Goal: Find specific page/section: Find specific page/section

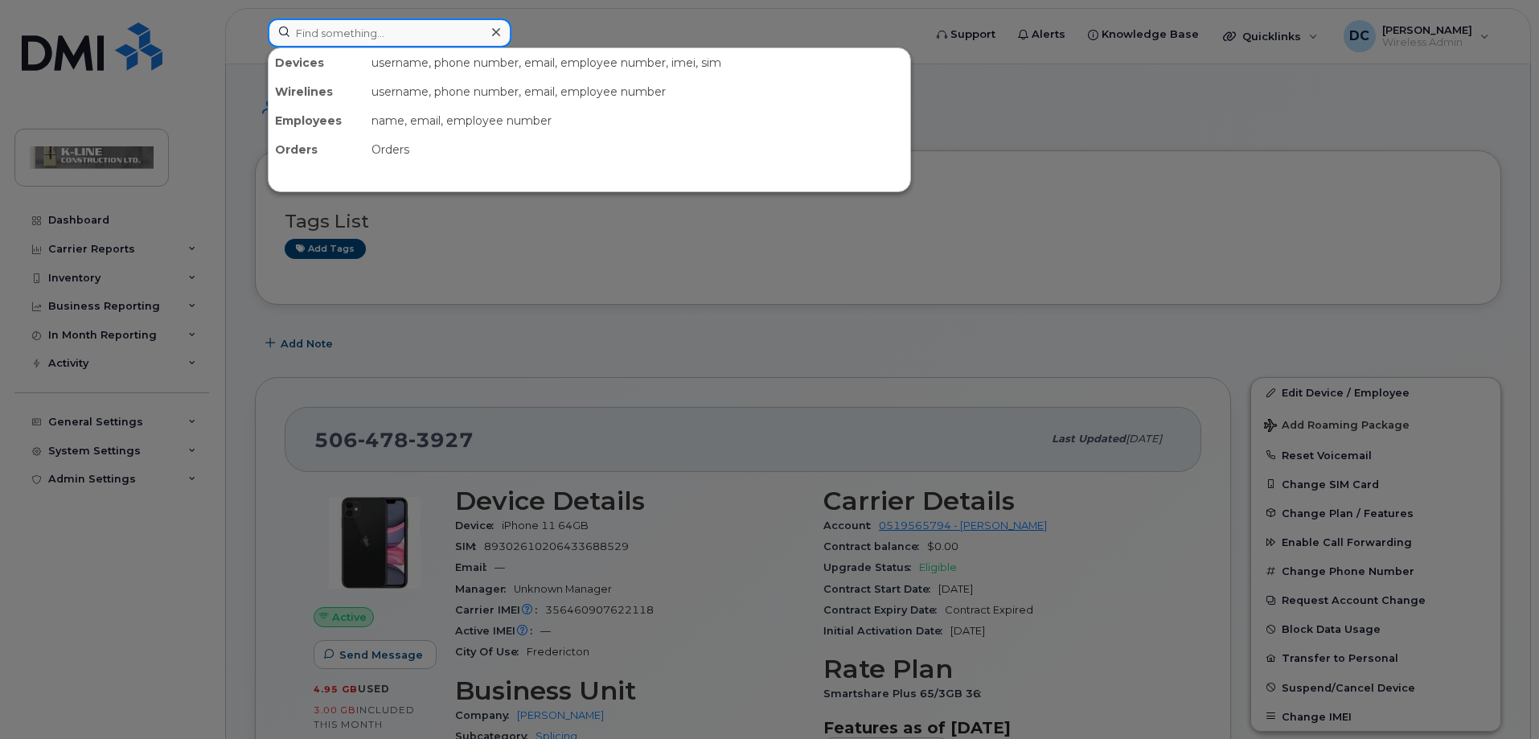
click at [351, 32] on input at bounding box center [390, 32] width 244 height 29
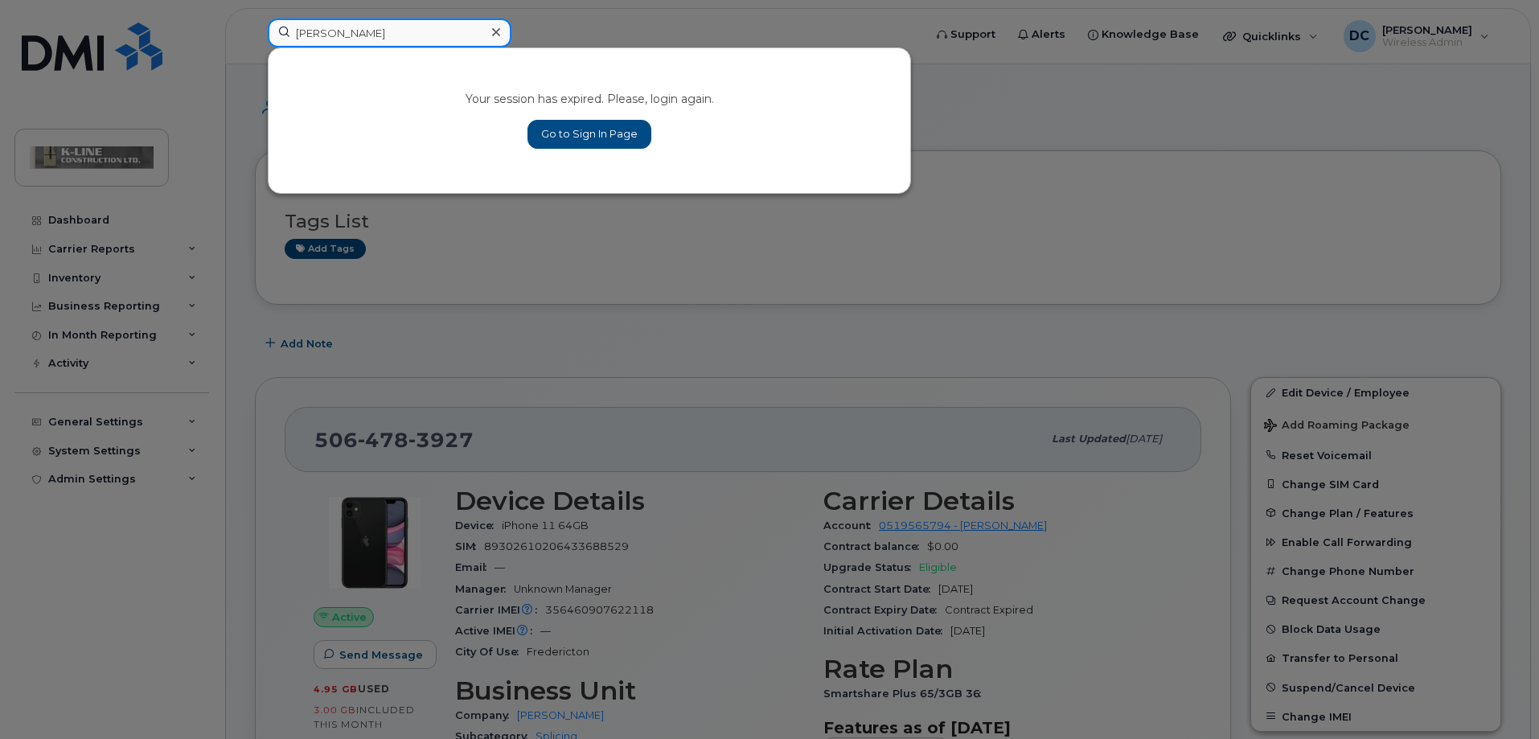
type input "joe"
click at [623, 144] on link "Go to Sign In Page" at bounding box center [589, 134] width 124 height 29
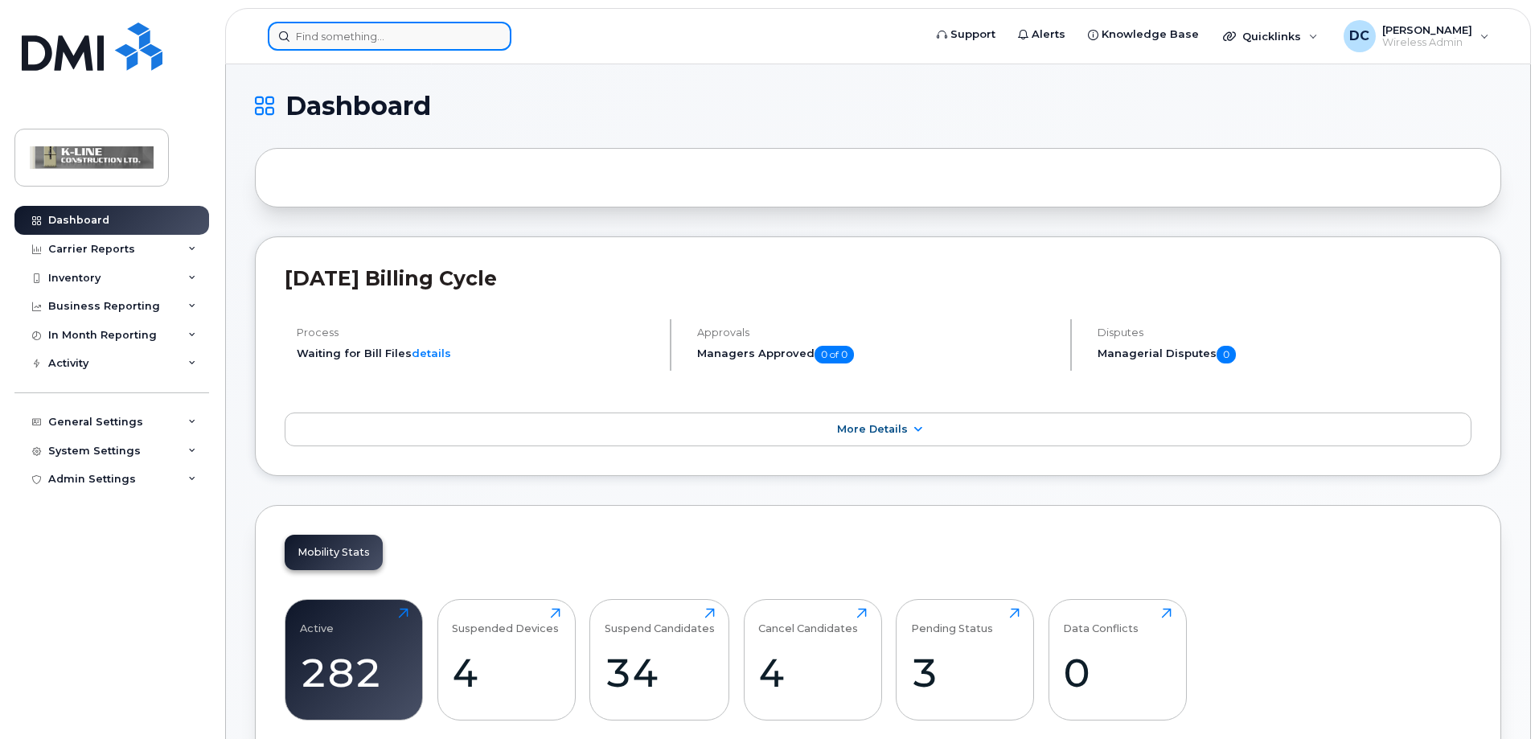
click at [359, 35] on input at bounding box center [390, 36] width 244 height 29
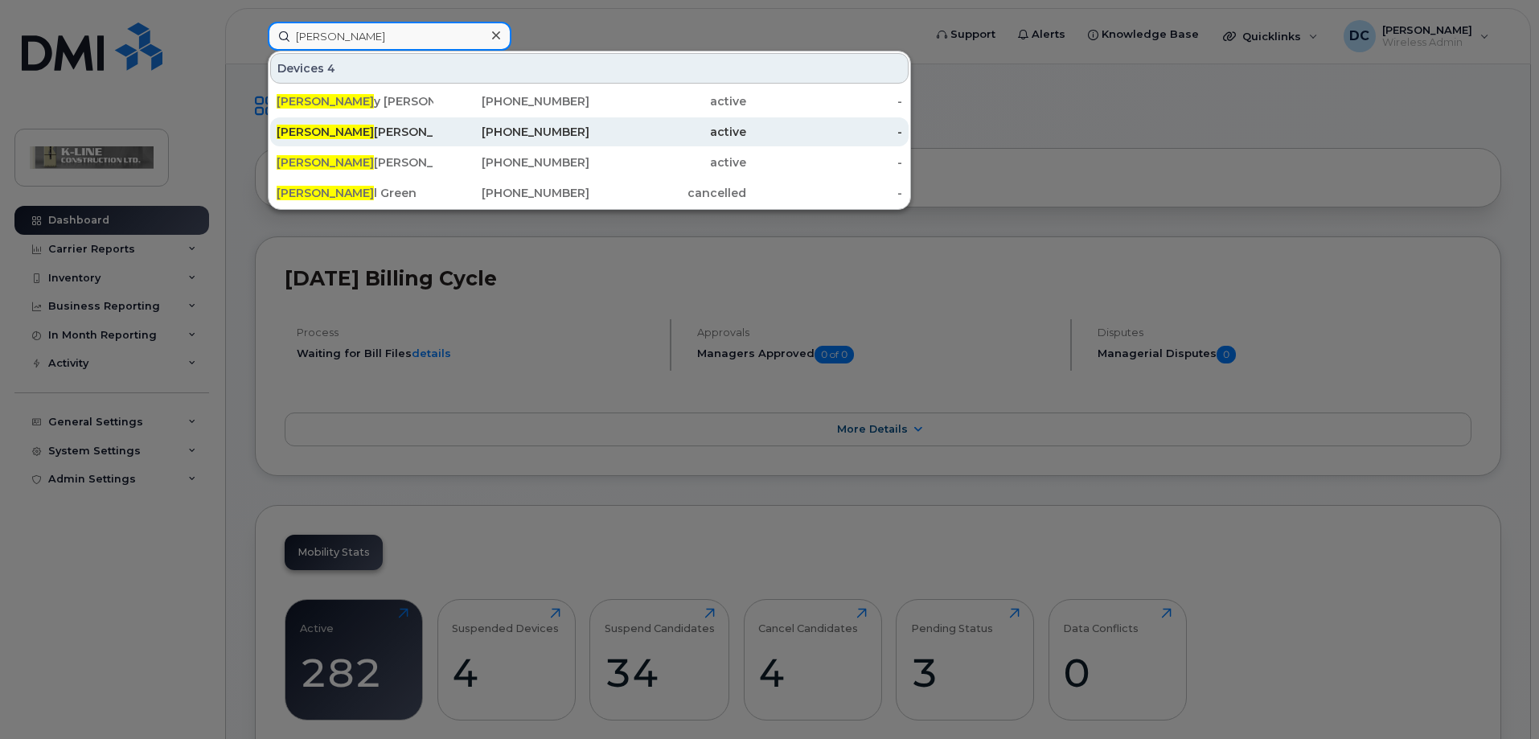
type input "joe"
click at [348, 127] on div "Joe Langille" at bounding box center [355, 132] width 157 height 16
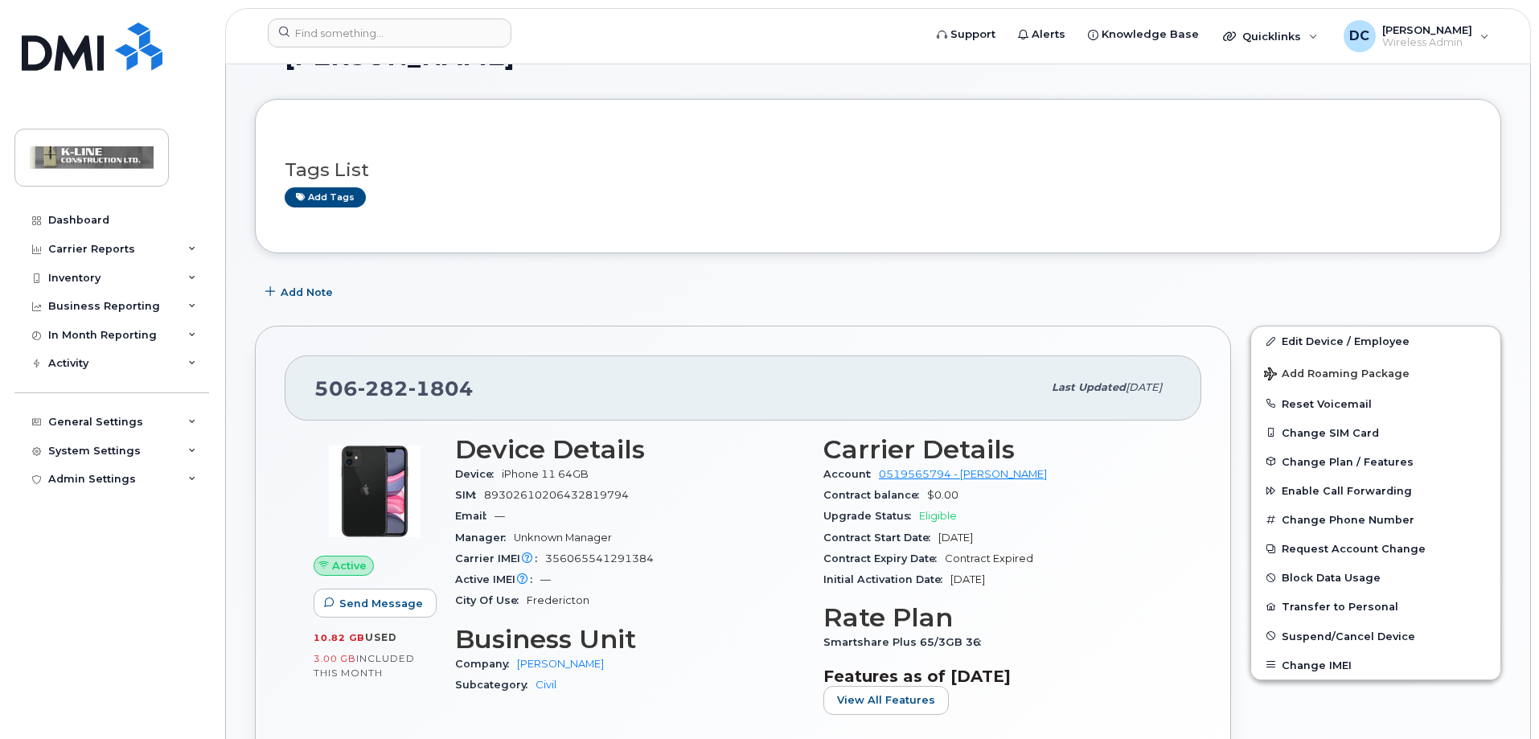
scroll to position [80, 0]
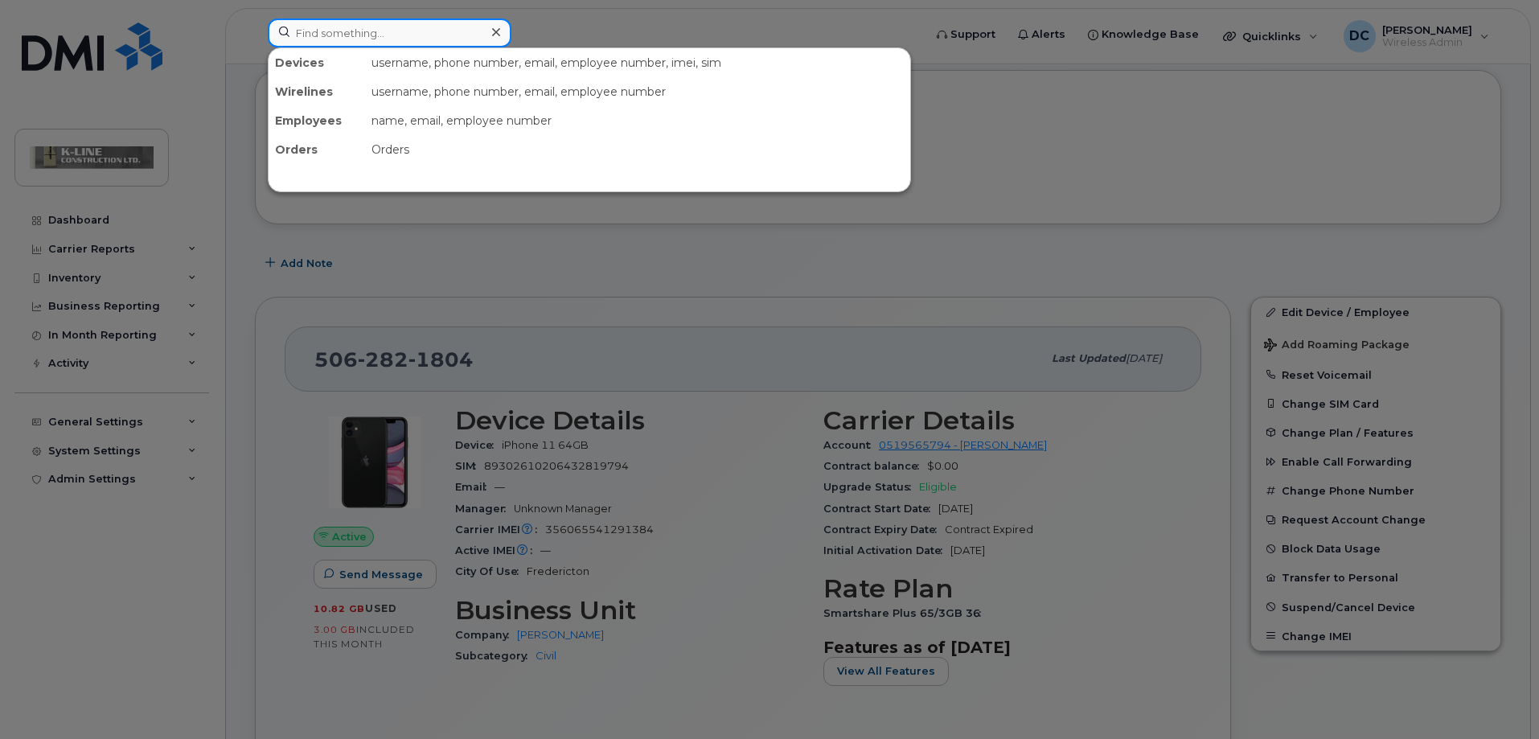
click at [333, 35] on input at bounding box center [390, 32] width 244 height 29
click at [416, 304] on div at bounding box center [769, 369] width 1539 height 739
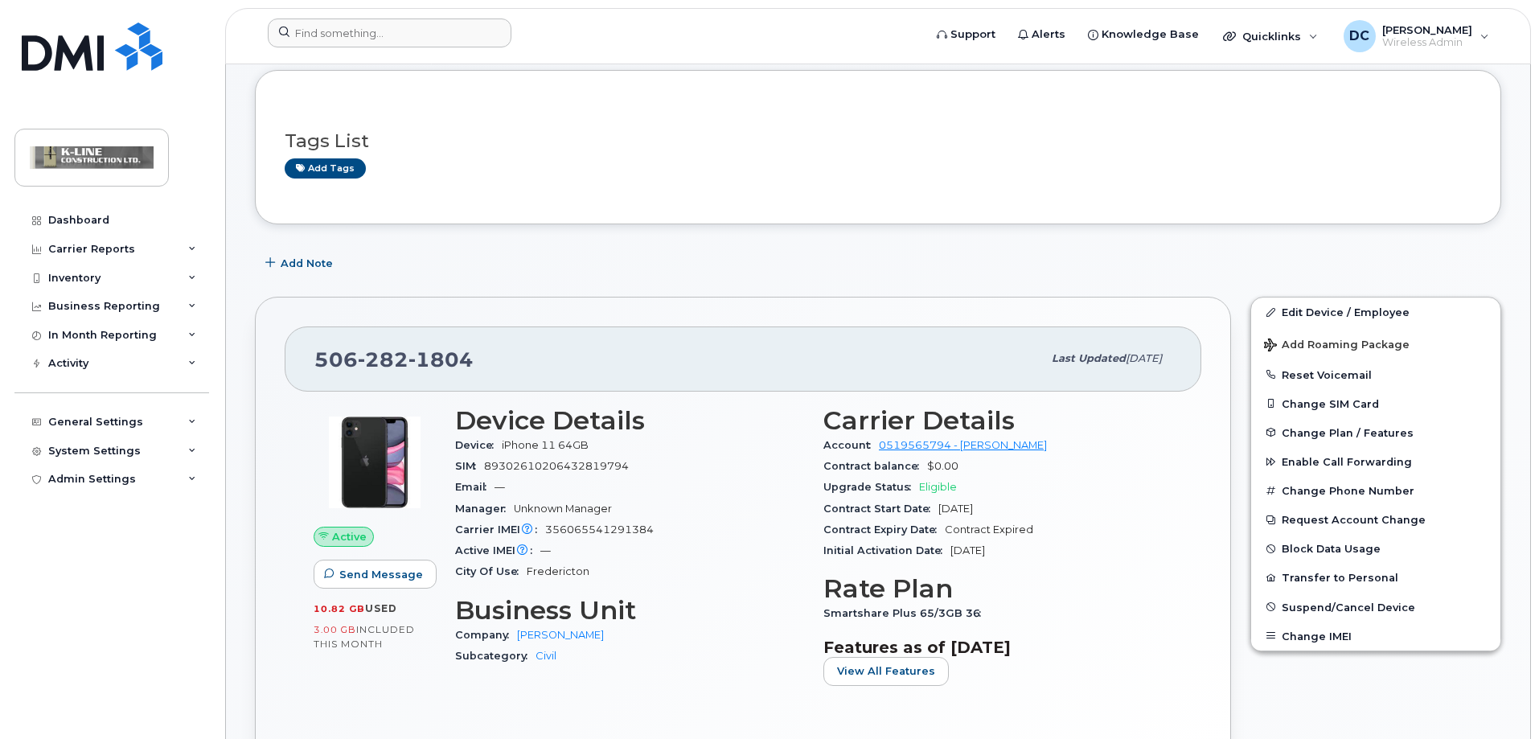
scroll to position [0, 0]
